Goal: Task Accomplishment & Management: Manage account settings

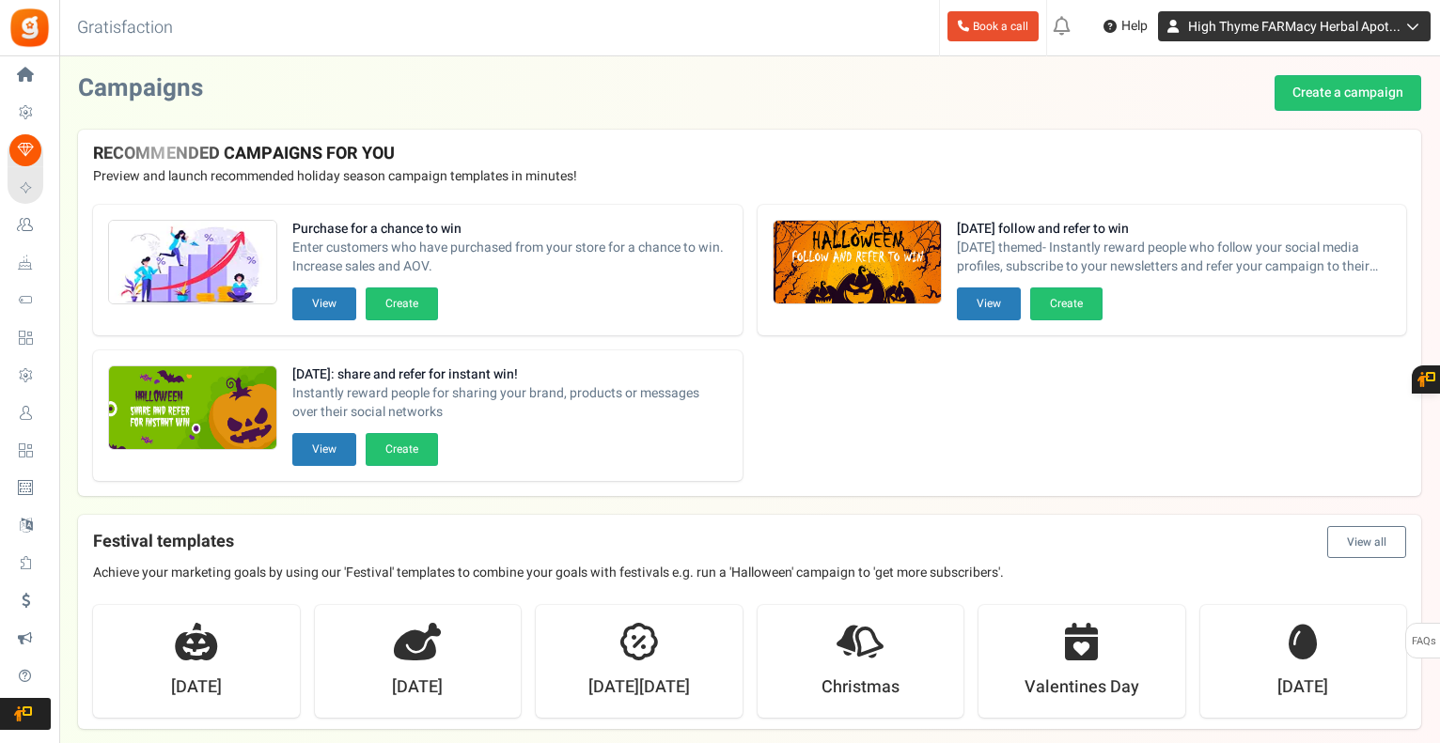
click at [1346, 25] on span "High Thyme FARMacy Herbal Apot..." at bounding box center [1294, 27] width 212 height 20
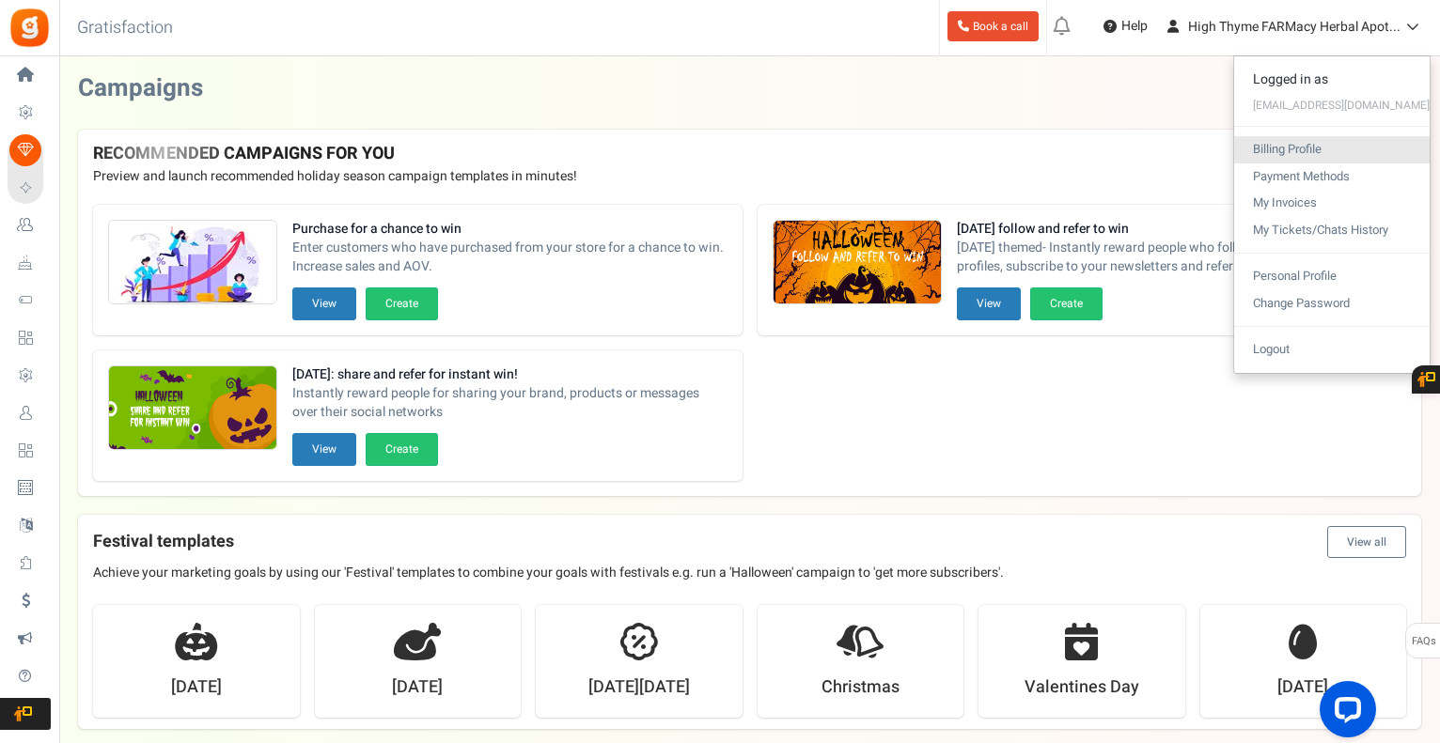
click at [1278, 156] on link "Billing Profile" at bounding box center [1331, 149] width 195 height 27
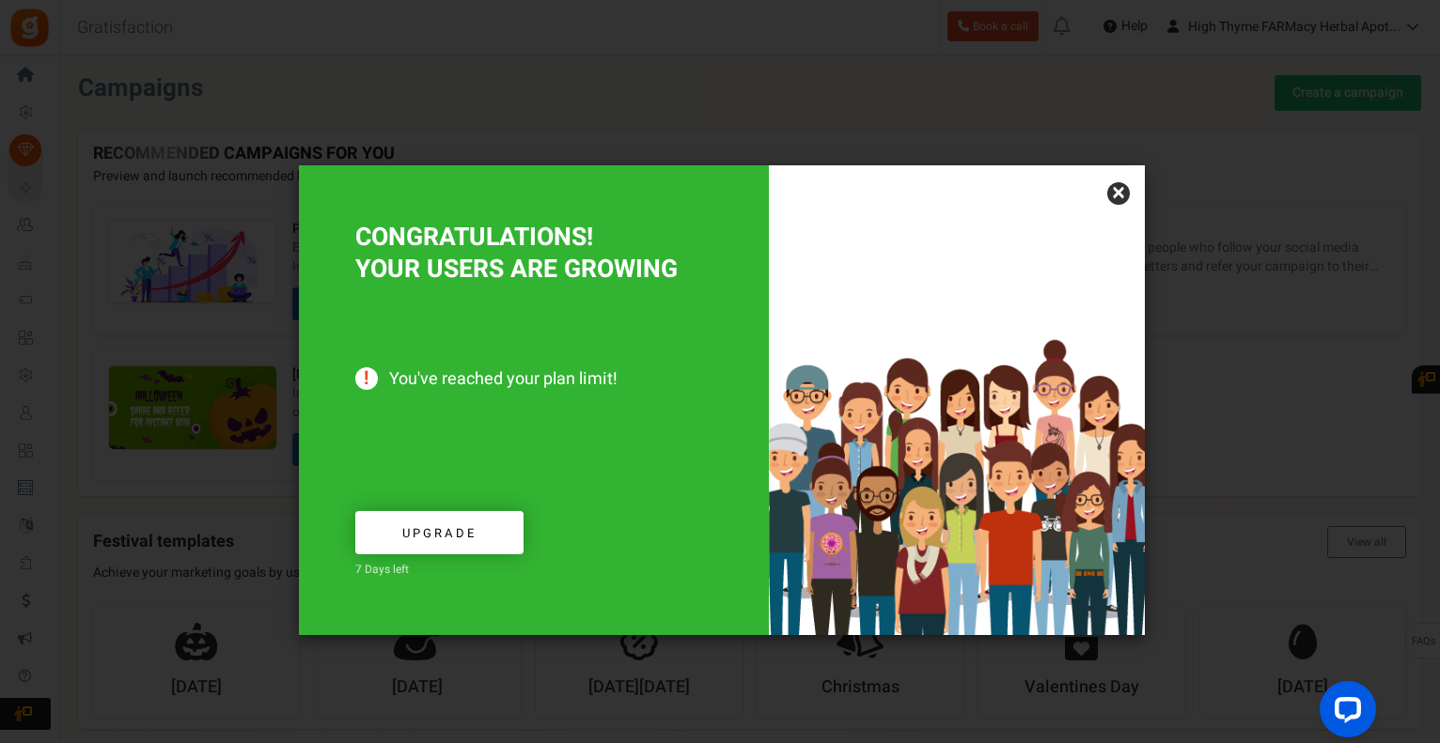
click at [1120, 192] on link "×" at bounding box center [1118, 193] width 23 height 23
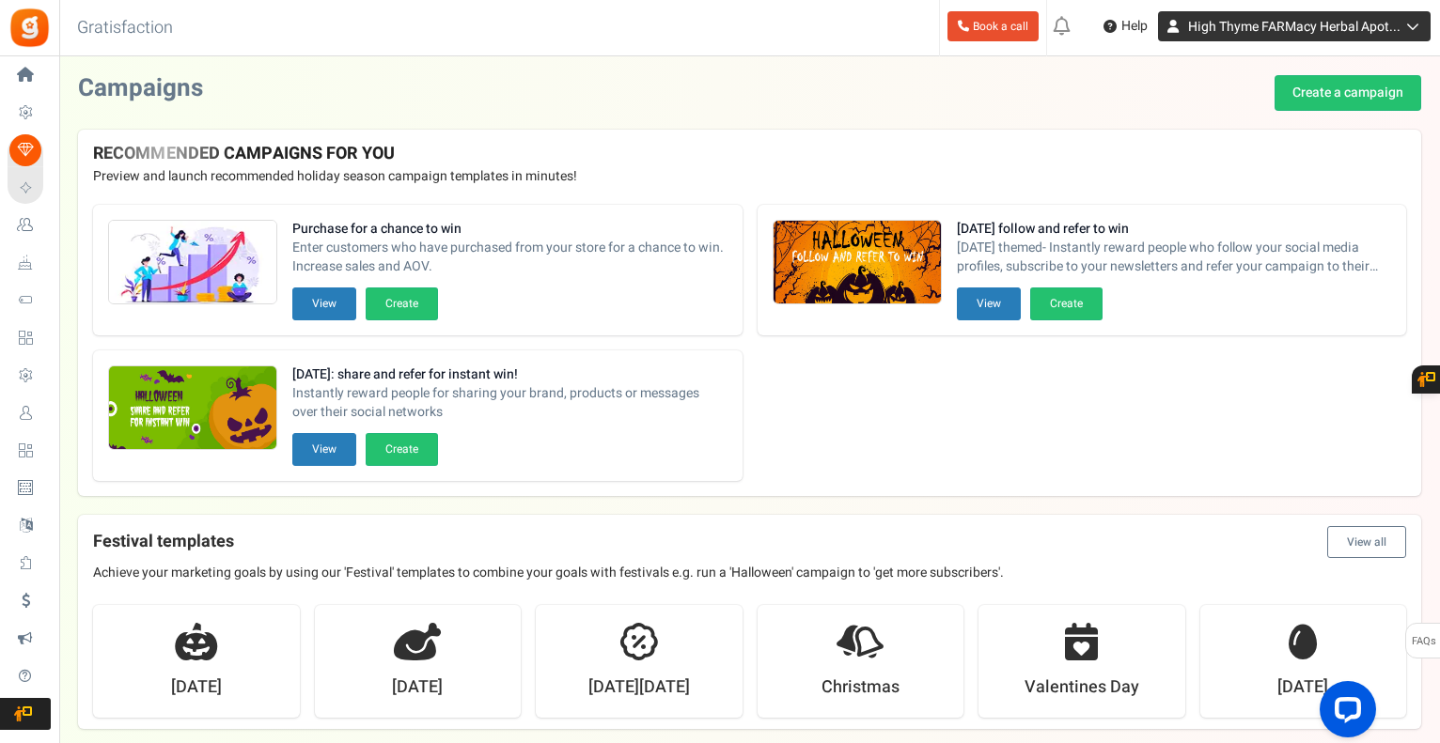
click at [1340, 15] on link "High Thyme FARMacy Herbal Apot..." at bounding box center [1294, 26] width 273 height 30
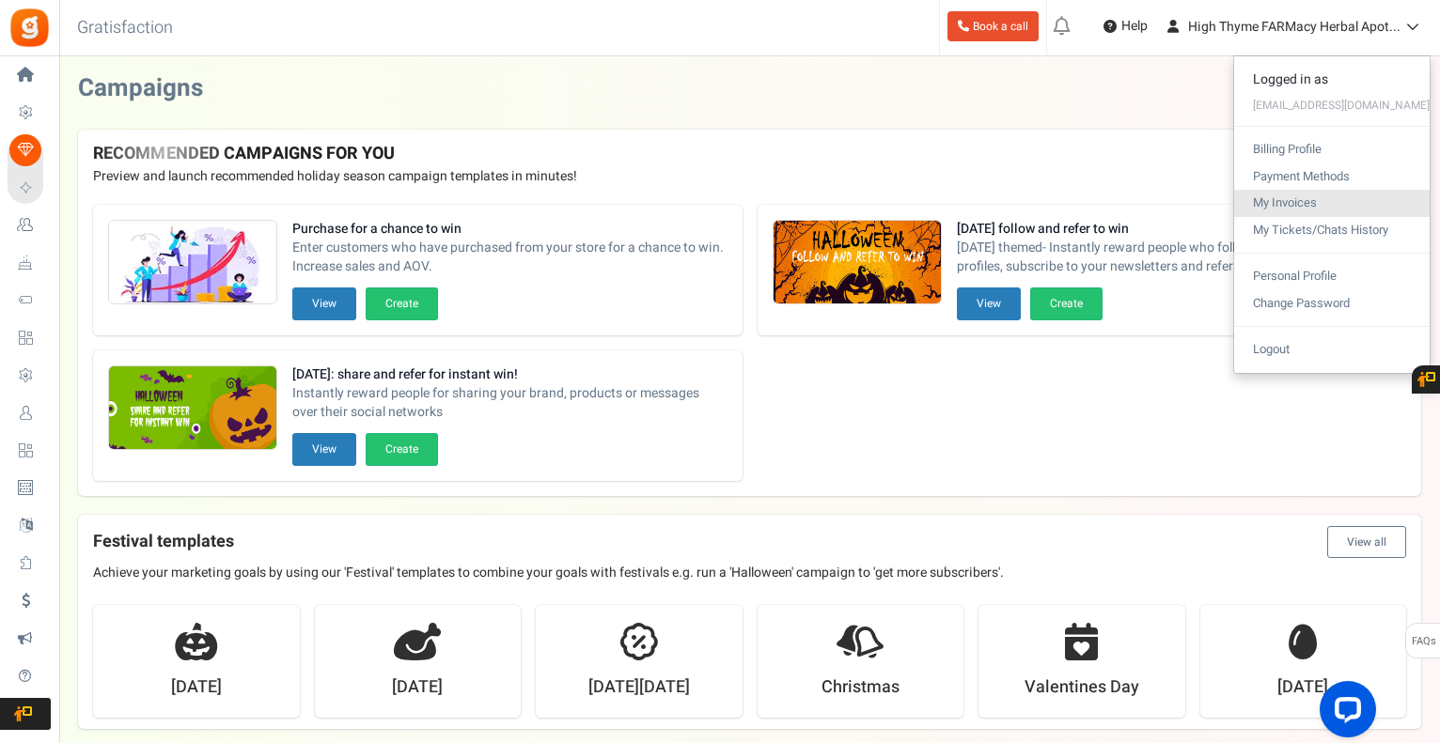
click at [1267, 210] on link "My Invoices" at bounding box center [1331, 203] width 195 height 27
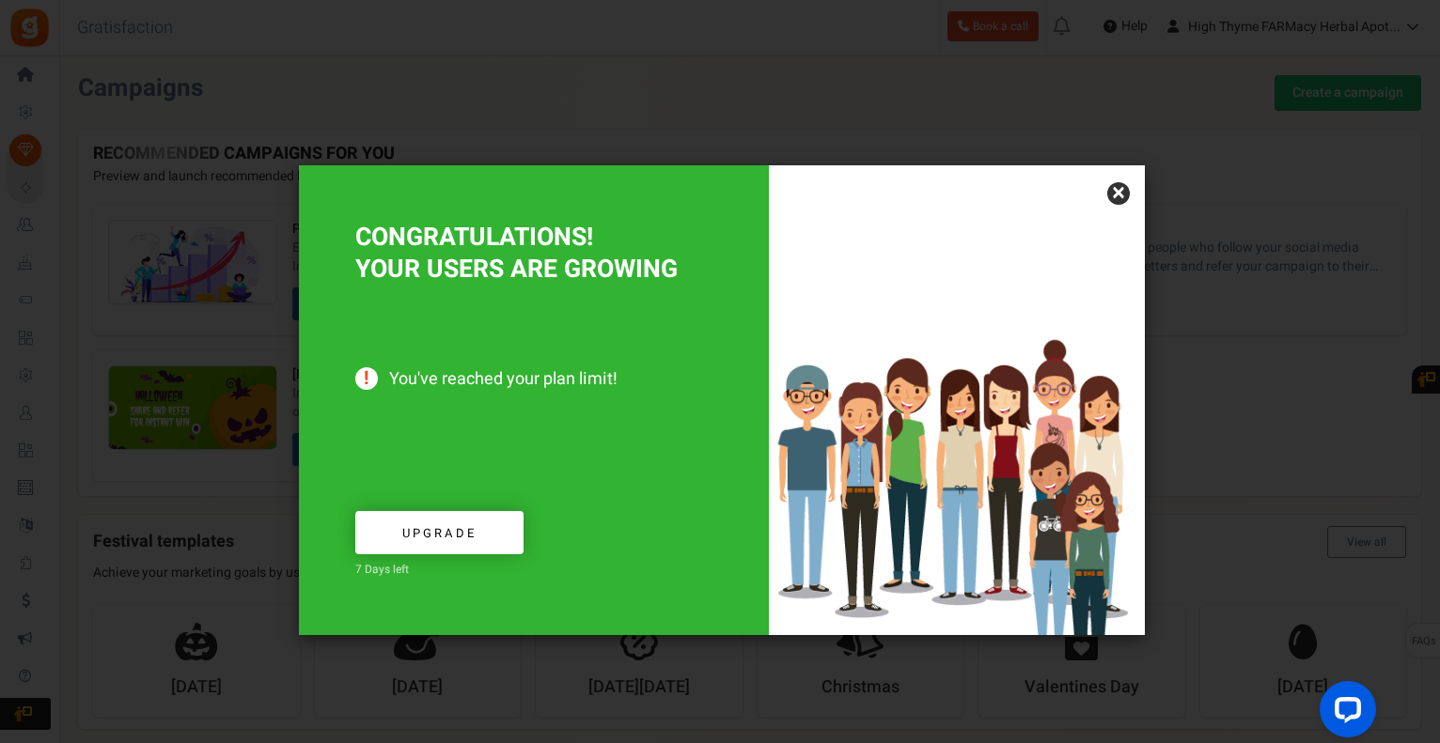
click at [1118, 182] on link "×" at bounding box center [1118, 193] width 23 height 23
